Goal: Information Seeking & Learning: Learn about a topic

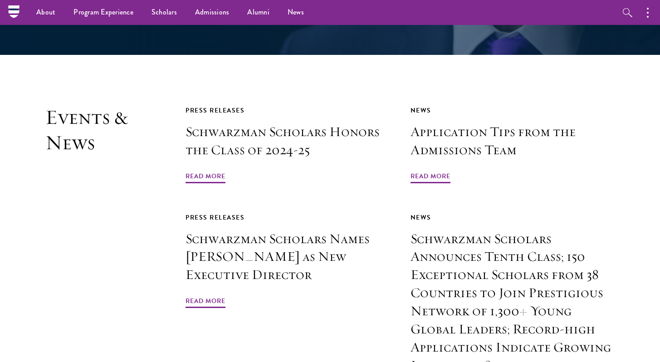
scroll to position [2007, 0]
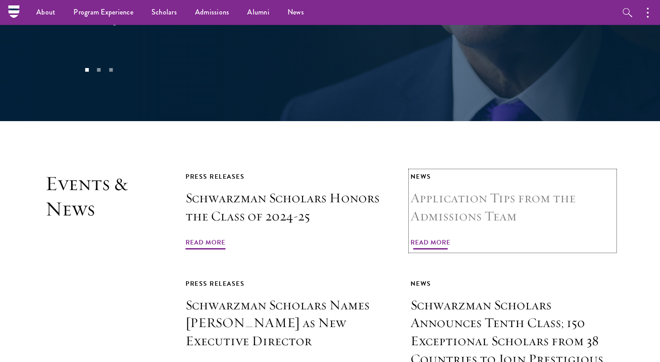
click at [430, 237] on span "Read More" at bounding box center [430, 244] width 40 height 14
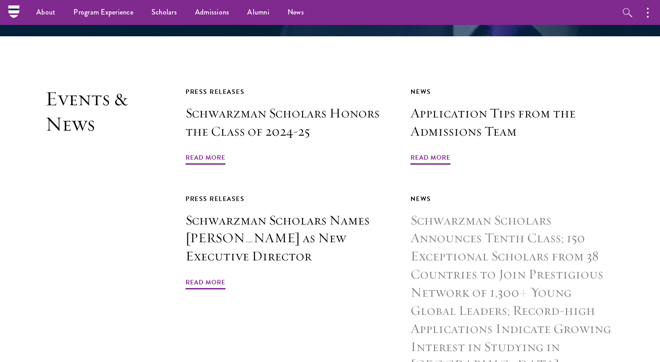
scroll to position [2113, 0]
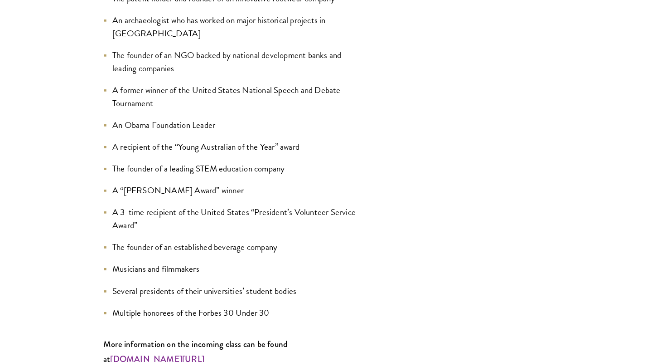
scroll to position [1103, 0]
